Goal: Information Seeking & Learning: Learn about a topic

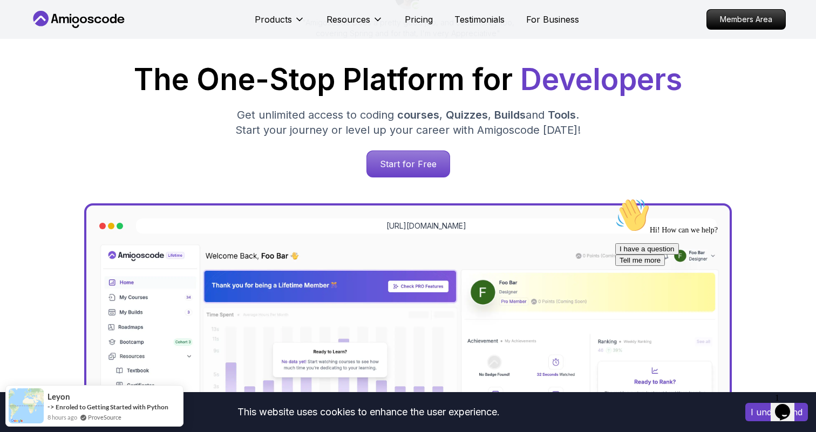
scroll to position [147, 0]
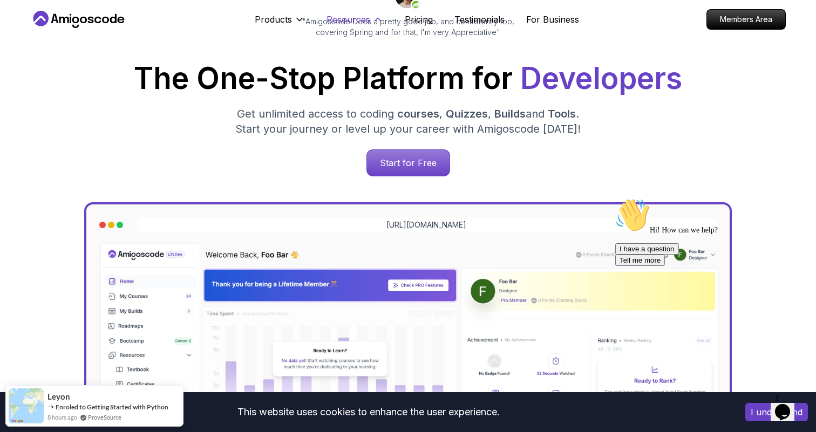
click at [377, 20] on icon at bounding box center [377, 19] width 11 height 11
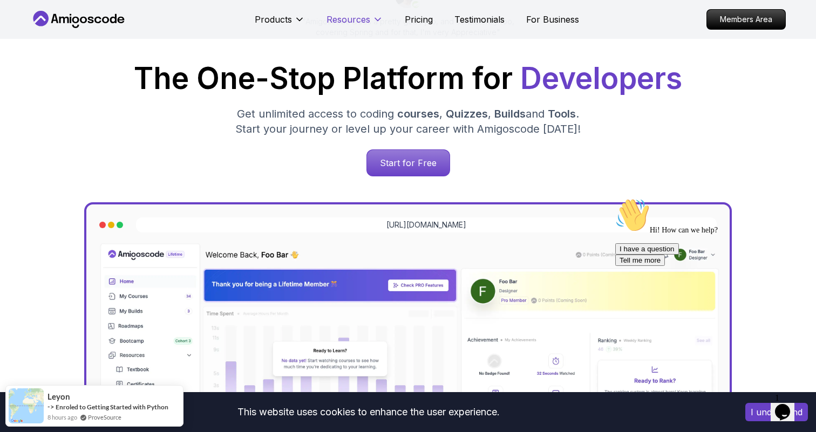
click at [377, 20] on icon at bounding box center [377, 19] width 5 height 3
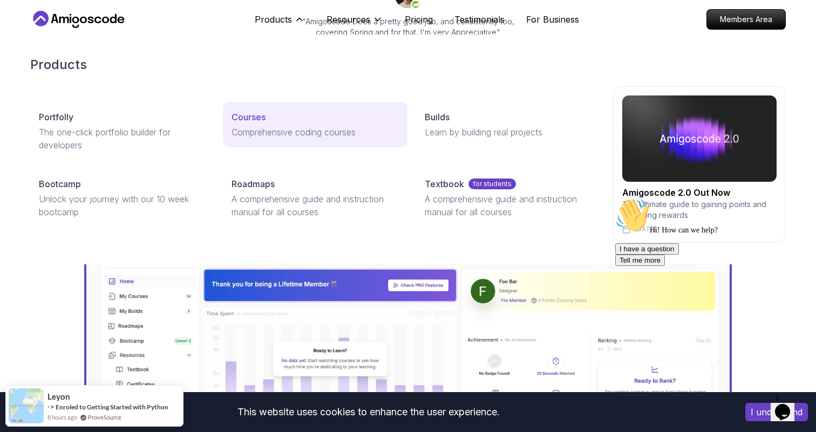
click at [253, 115] on p "Courses" at bounding box center [248, 117] width 34 height 13
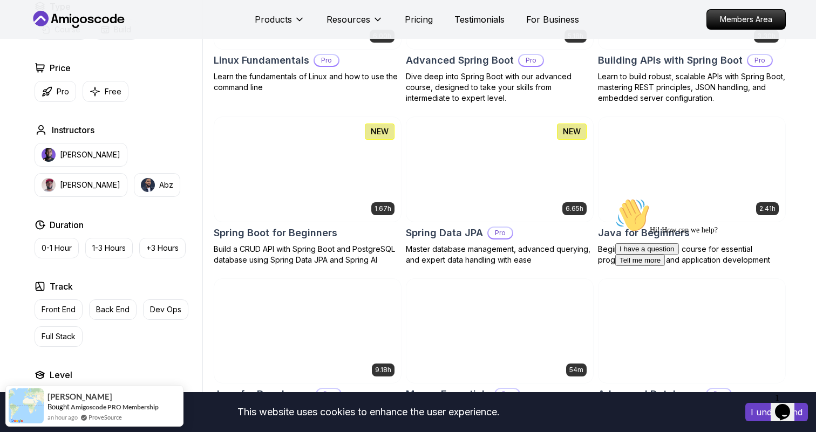
scroll to position [398, 0]
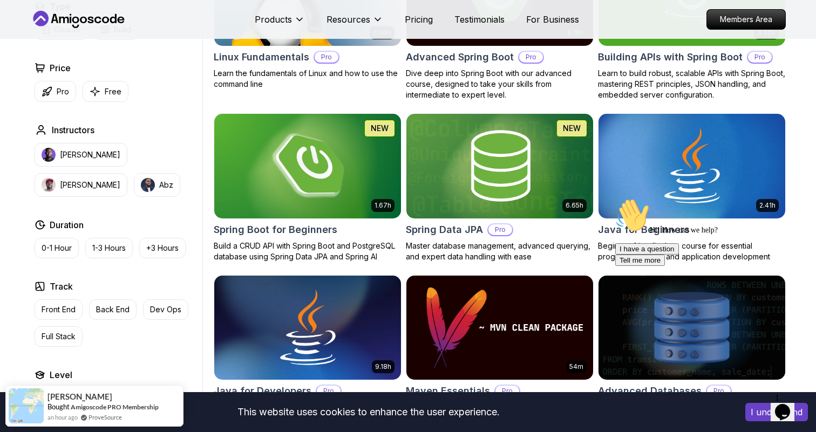
click at [316, 164] on img at bounding box center [307, 166] width 196 height 110
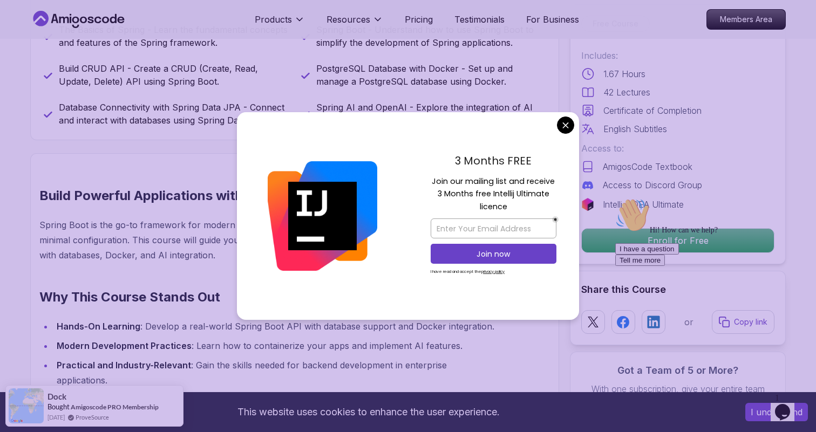
scroll to position [531, 0]
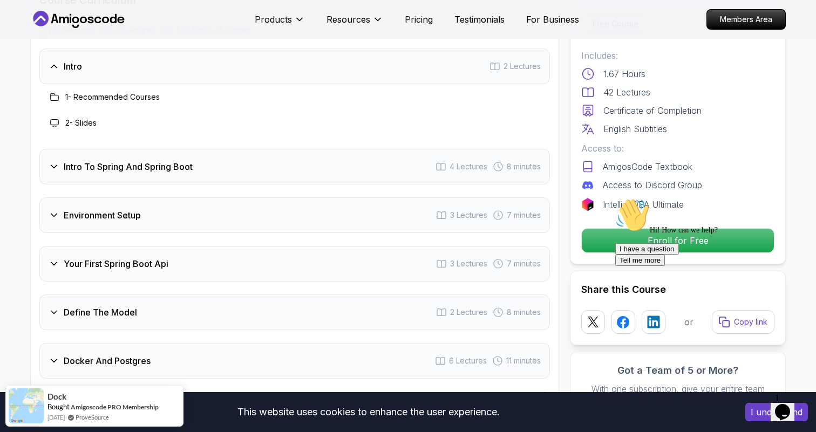
scroll to position [1379, 0]
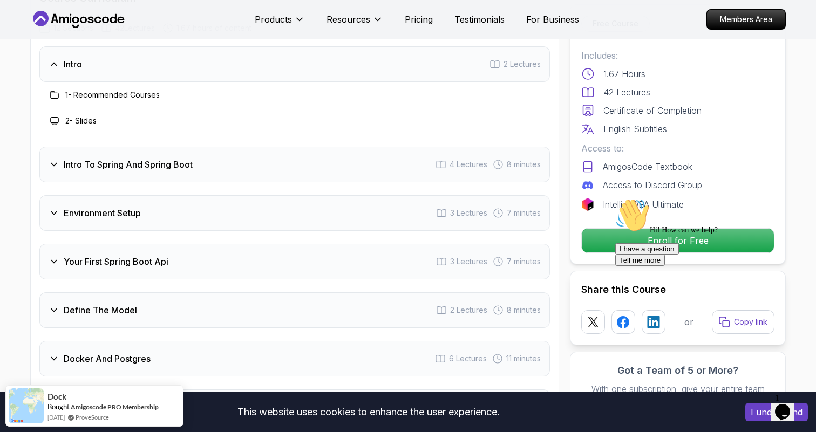
click at [355, 244] on div "Your First Spring Boot Api 3 Lectures 7 minutes" at bounding box center [294, 262] width 510 height 36
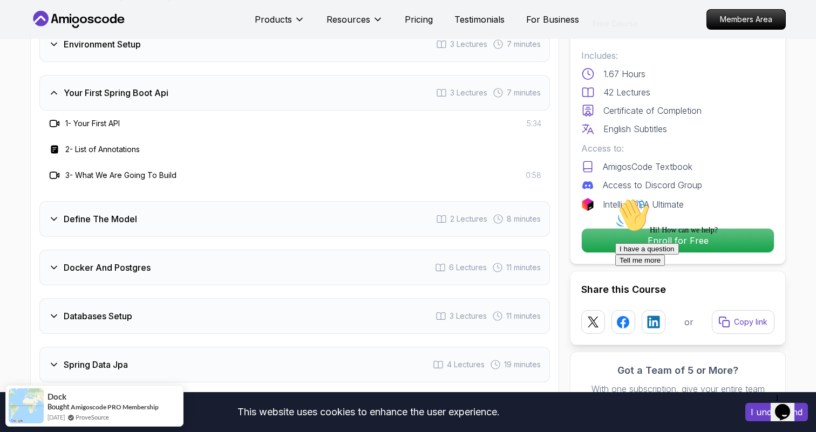
scroll to position [1504, 0]
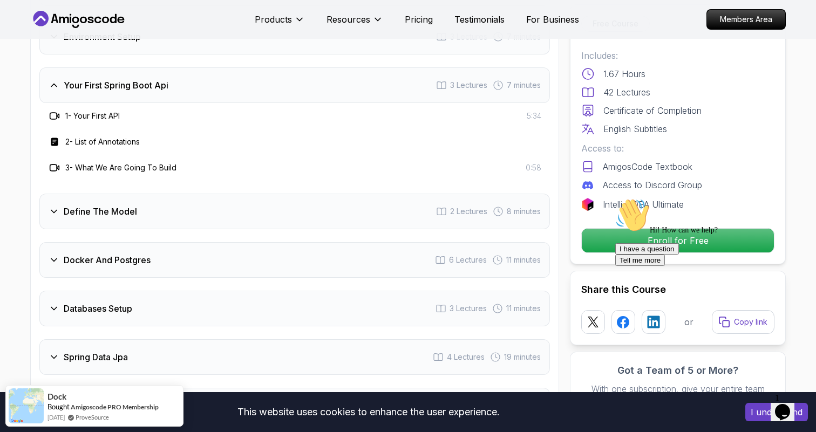
click at [322, 194] on div "Define The Model 2 Lectures 8 minutes" at bounding box center [294, 212] width 510 height 36
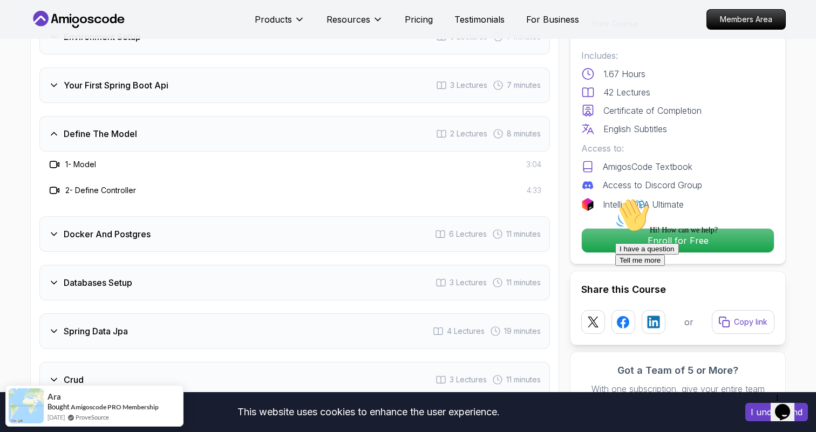
click at [223, 220] on div "Docker And Postgres 6 Lectures 11 minutes" at bounding box center [294, 234] width 510 height 36
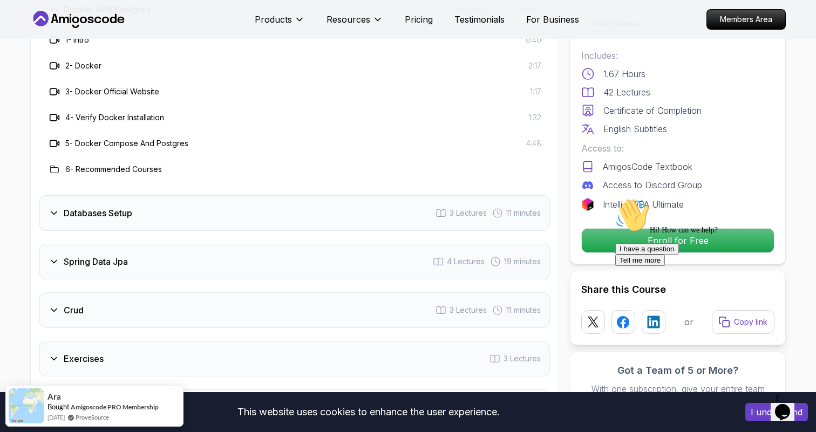
scroll to position [1680, 0]
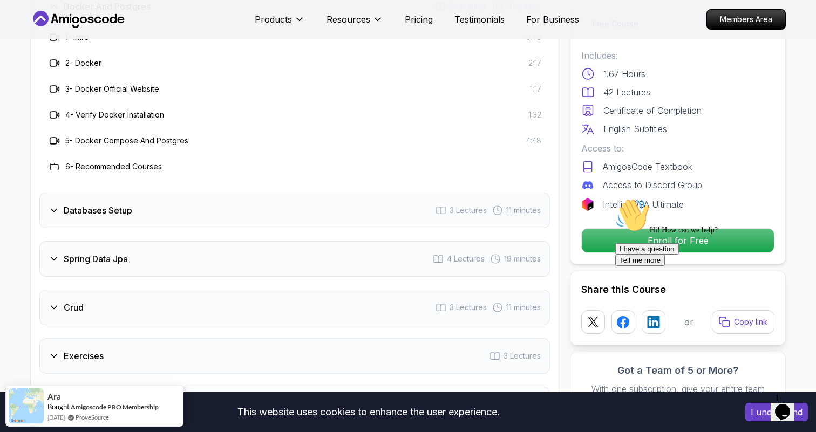
click at [215, 193] on div "Databases Setup 3 Lectures 11 minutes" at bounding box center [294, 211] width 510 height 36
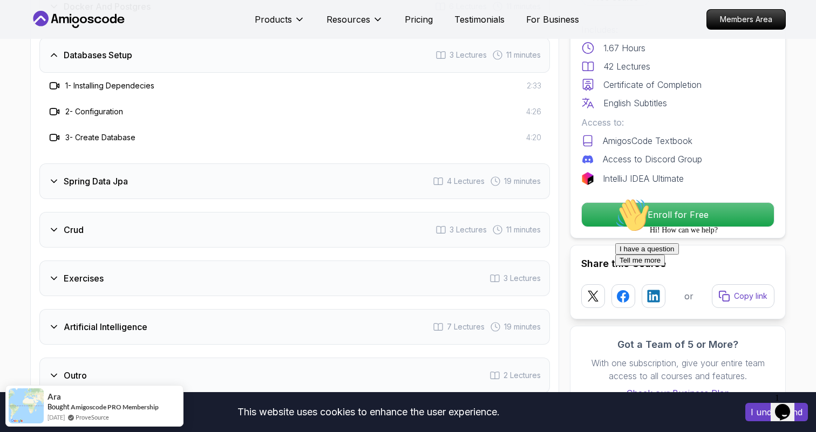
click at [208, 220] on div "Crud 3 Lectures 11 minutes" at bounding box center [294, 230] width 510 height 36
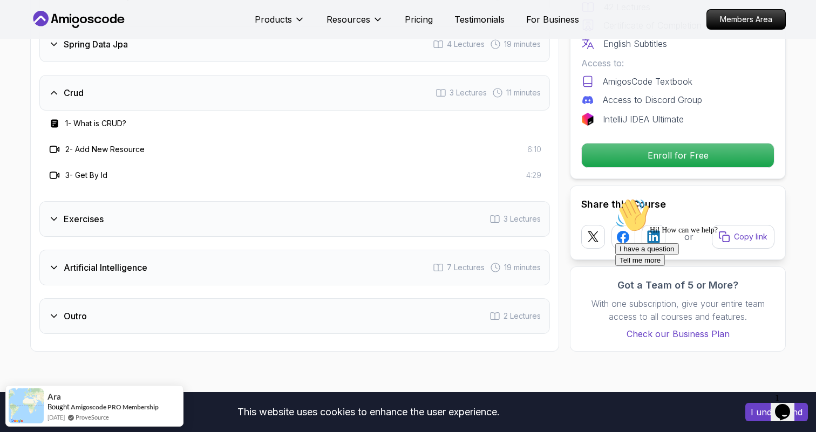
scroll to position [1743, 0]
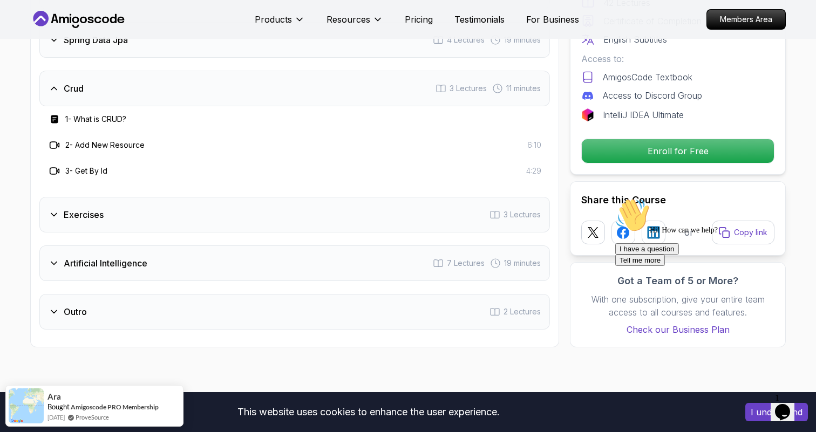
click at [193, 207] on div "Exercises 3 Lectures" at bounding box center [294, 215] width 510 height 36
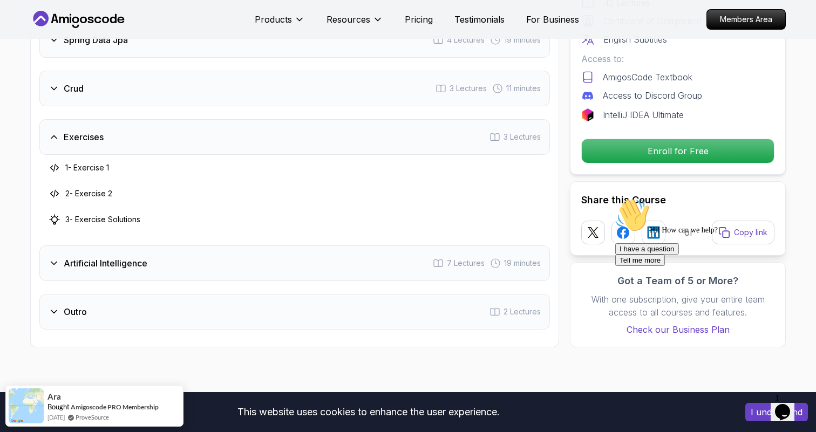
click at [187, 245] on div "Artificial Intelligence 7 Lectures 19 minutes" at bounding box center [294, 263] width 510 height 36
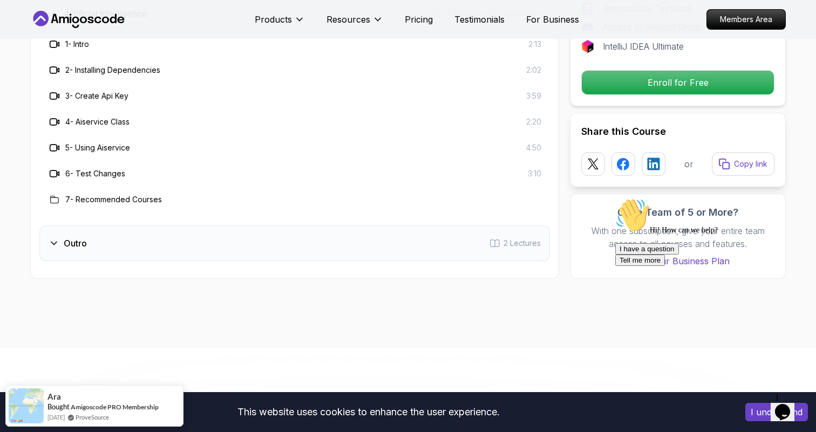
scroll to position [1920, 0]
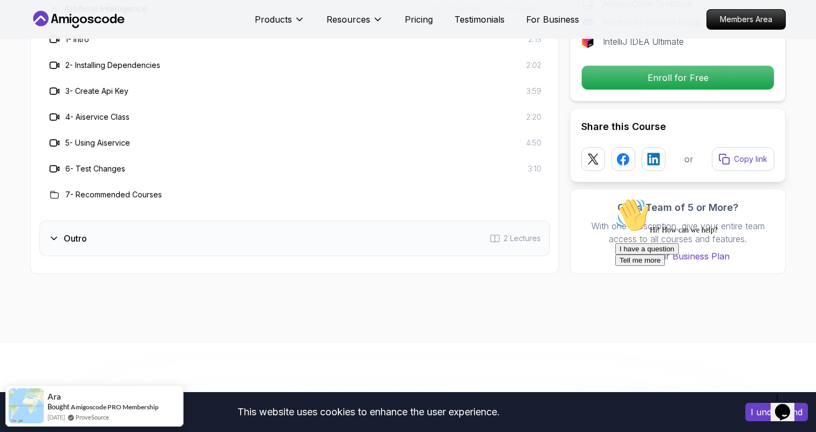
click at [176, 231] on div "Outro 2 Lectures" at bounding box center [294, 239] width 510 height 36
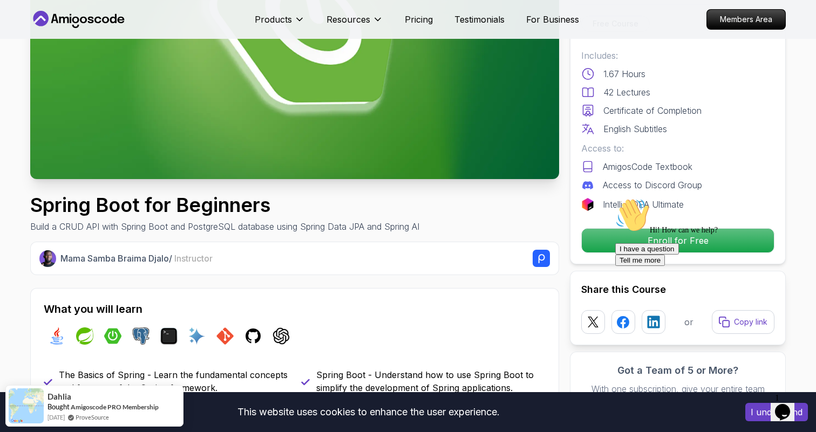
scroll to position [0, 0]
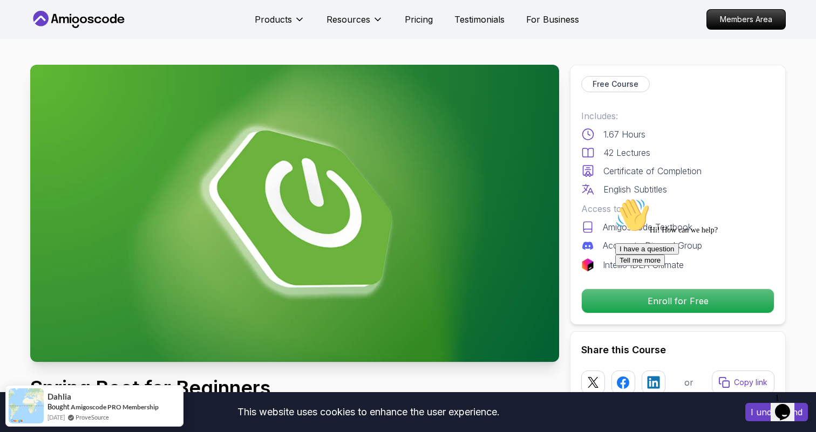
click at [619, 227] on div "Hi! How can we help? I have a question Tell me more" at bounding box center [712, 232] width 194 height 68
click at [590, 225] on icon at bounding box center [587, 227] width 13 height 13
click at [632, 226] on div "Hi! How can we help? I have a question Tell me more" at bounding box center [712, 232] width 194 height 68
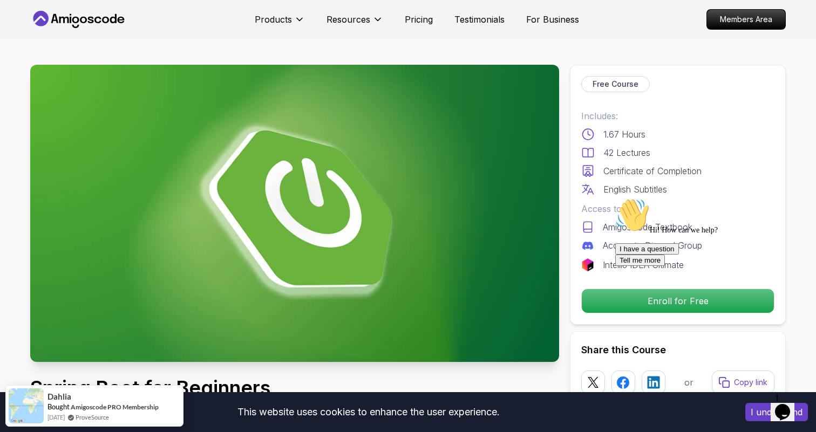
click at [632, 226] on div "Hi! How can we help? I have a question Tell me more" at bounding box center [712, 232] width 194 height 68
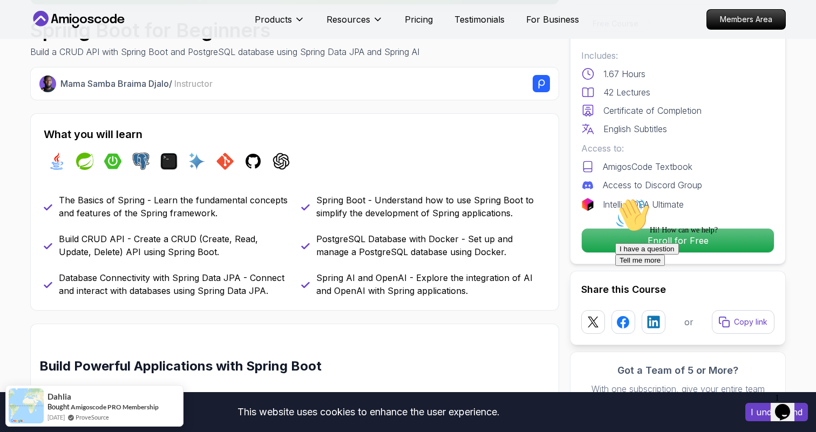
scroll to position [817, 0]
